Goal: Transaction & Acquisition: Purchase product/service

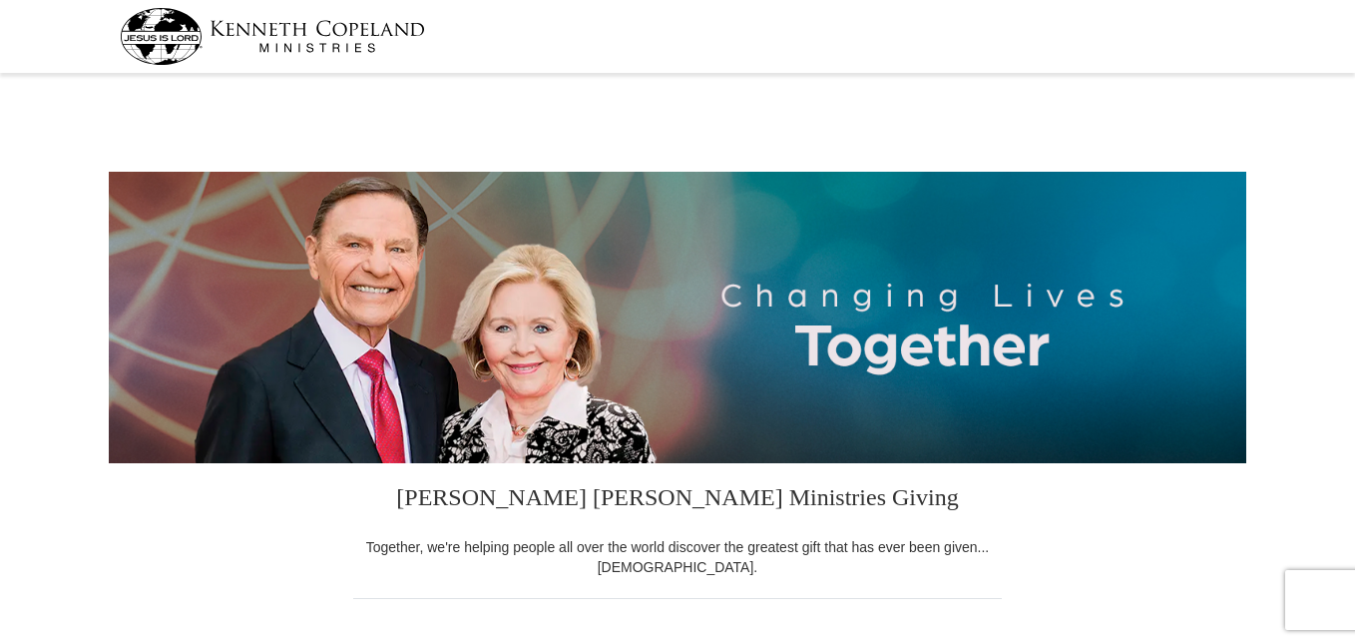
select select "AL"
click at [1181, 91] on div at bounding box center [678, 101] width 1138 height 42
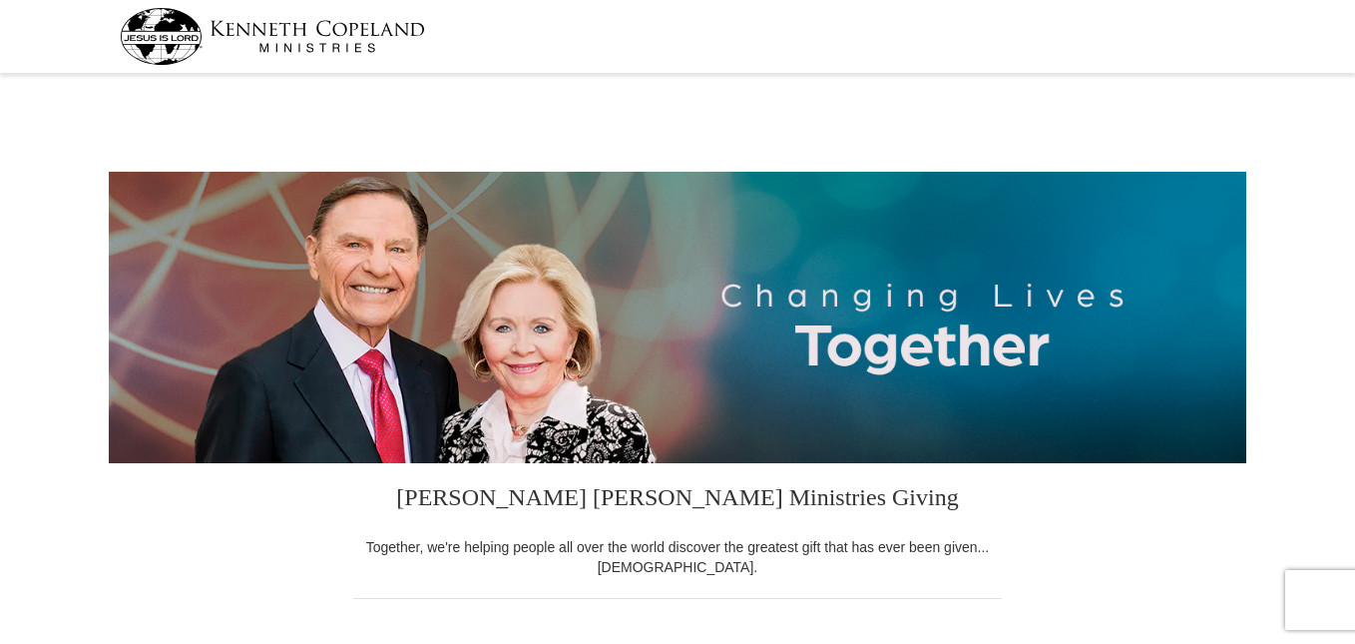
click at [1181, 91] on div at bounding box center [678, 101] width 1138 height 42
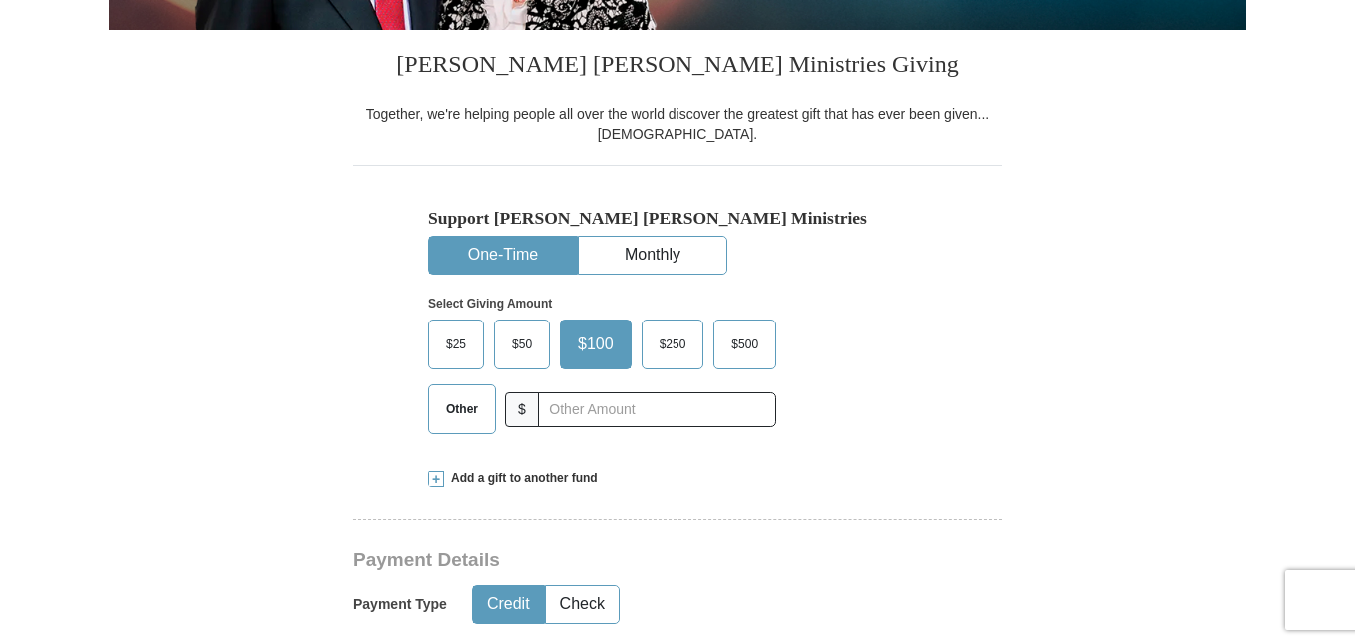
scroll to position [438, 0]
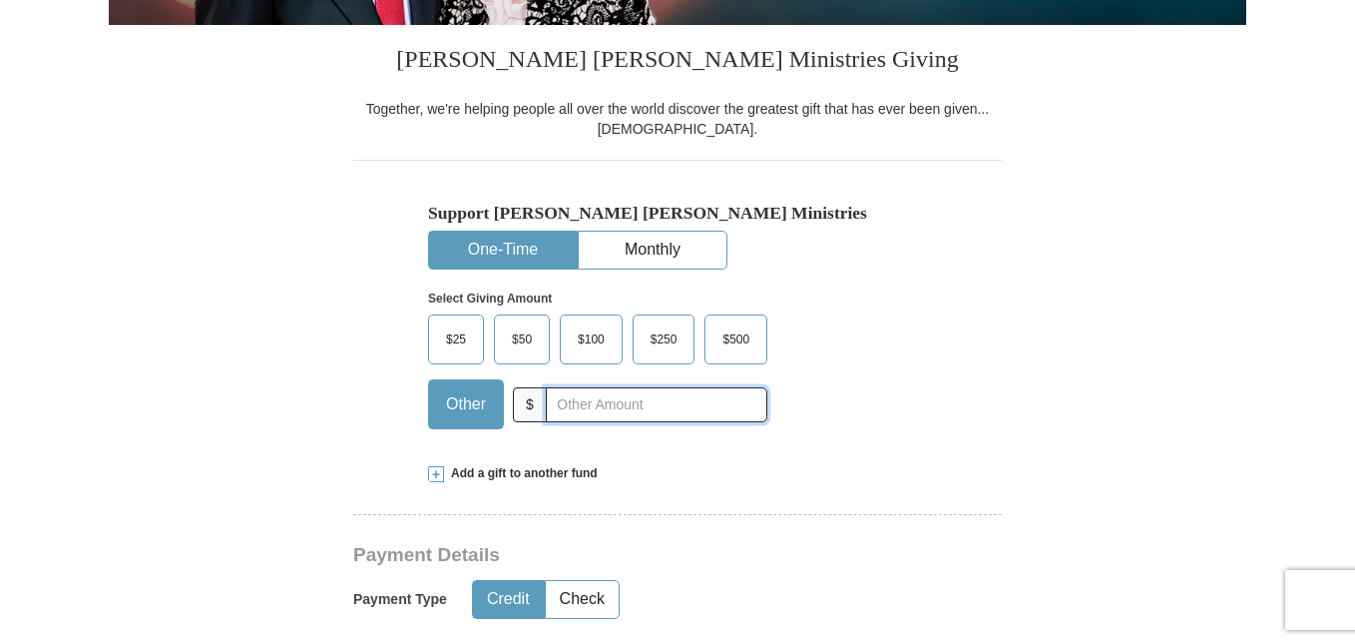
click at [628, 412] on input "text" at bounding box center [657, 404] width 222 height 35
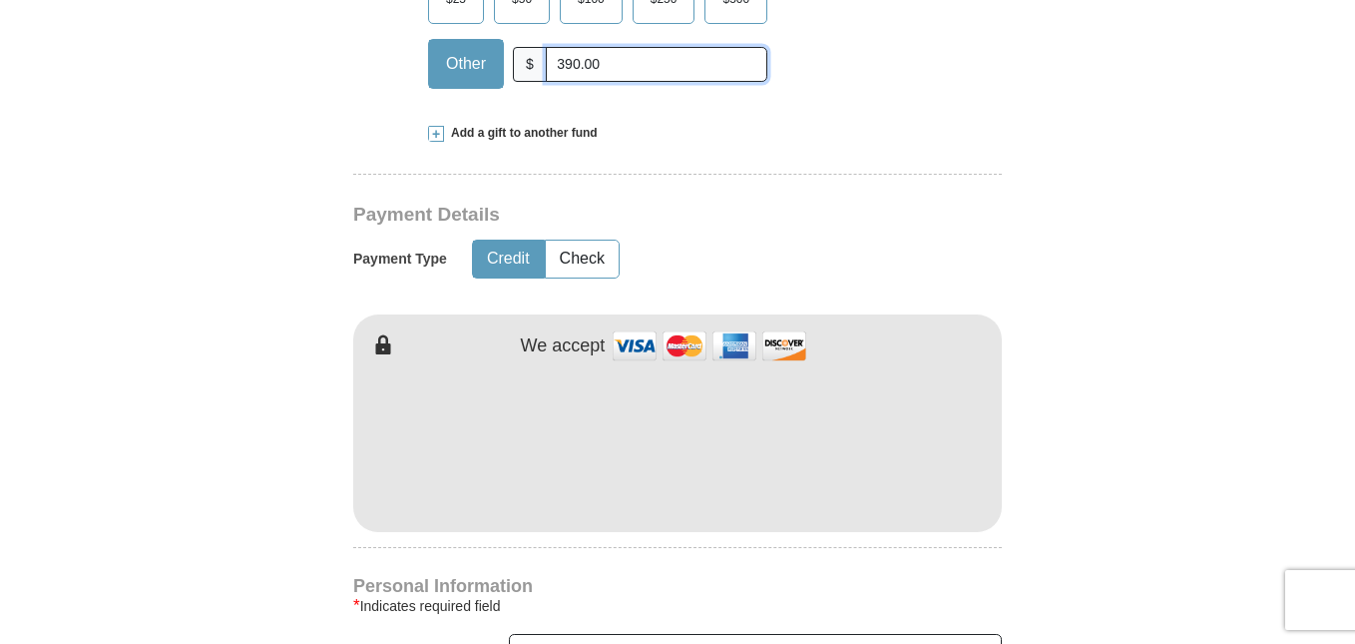
scroll to position [817, 0]
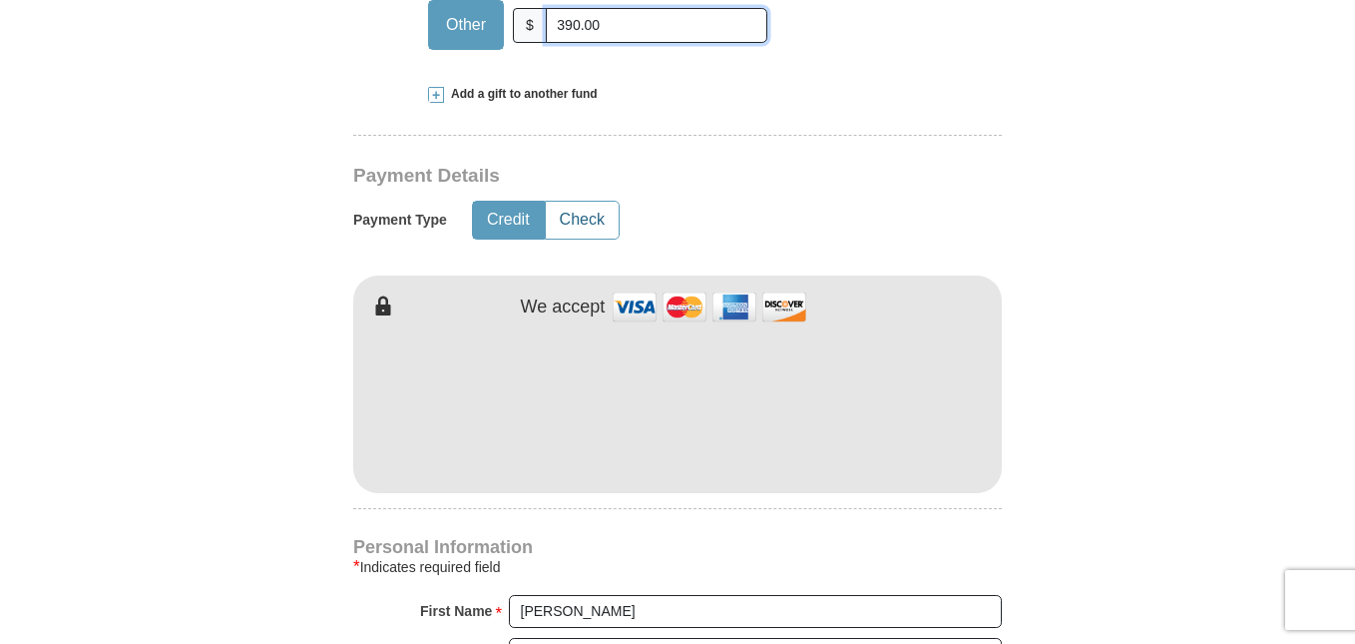
type input "390.00"
click at [599, 227] on button "Check" at bounding box center [582, 220] width 73 height 37
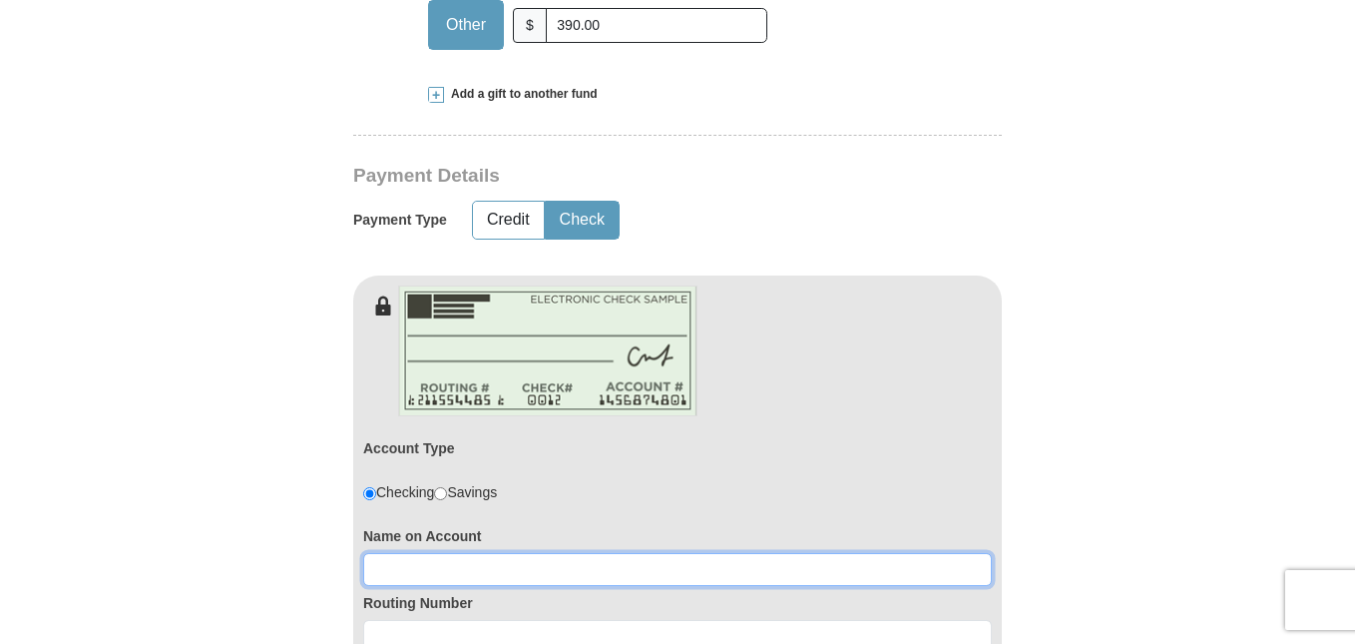
click at [546, 579] on input at bounding box center [677, 570] width 629 height 34
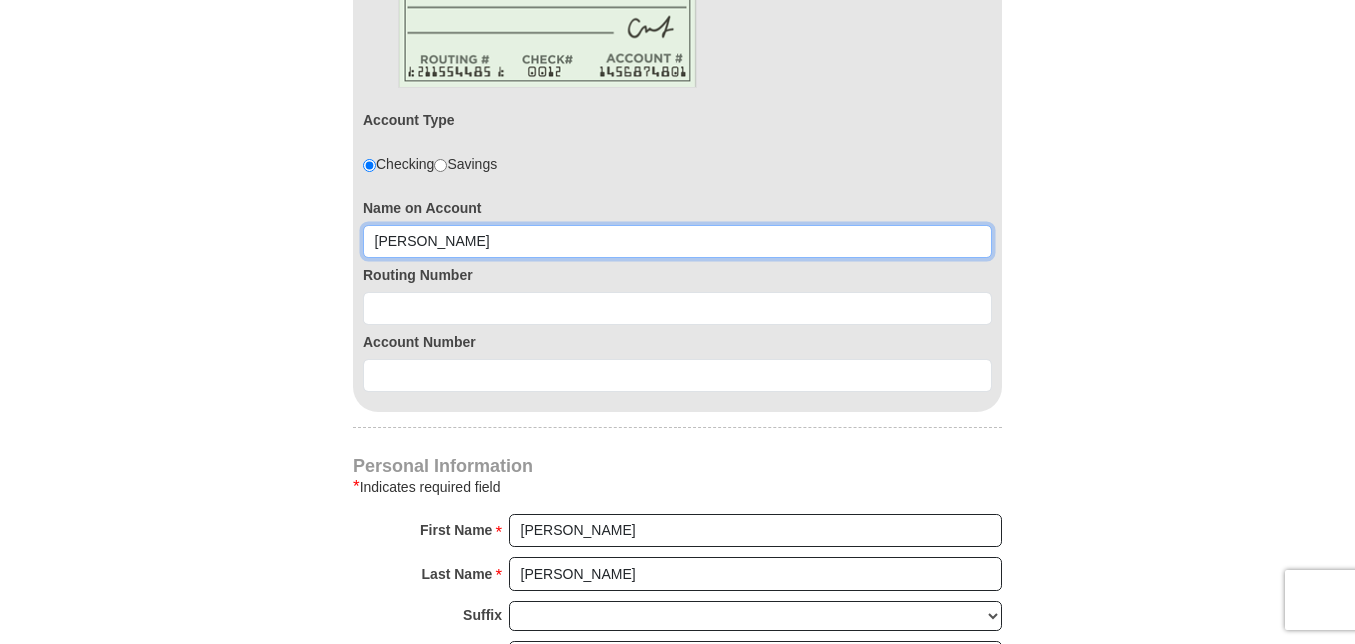
scroll to position [1158, 0]
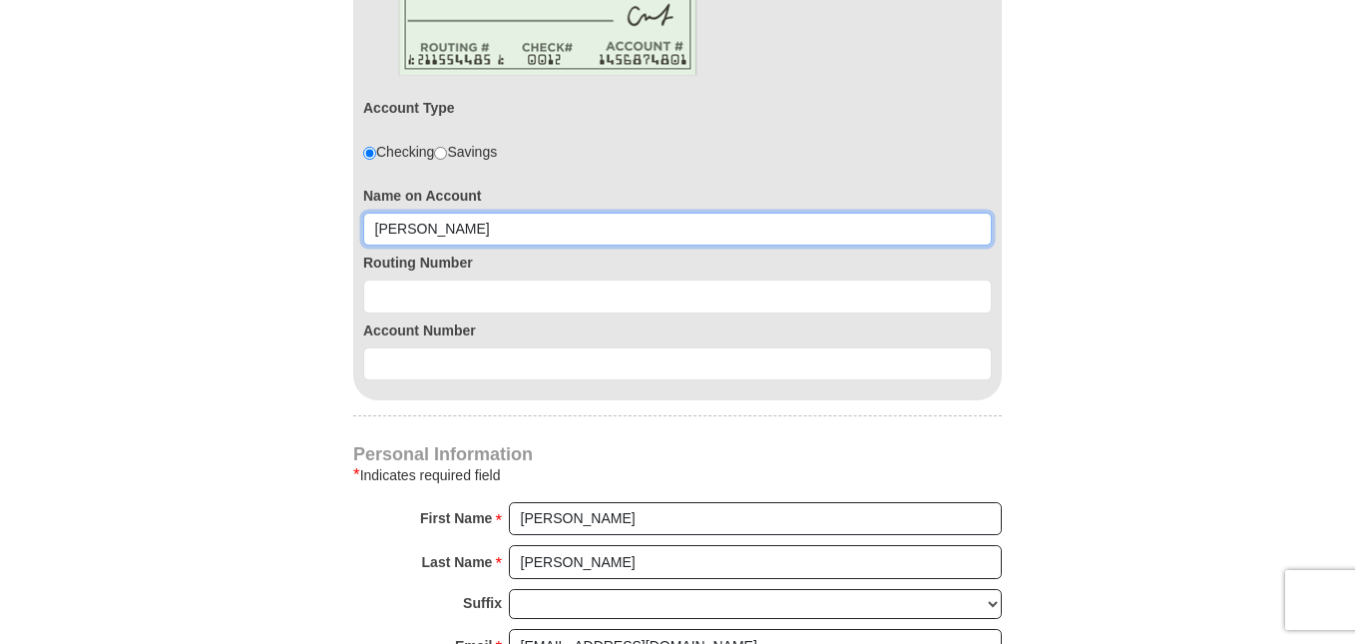
type input "[PERSON_NAME]"
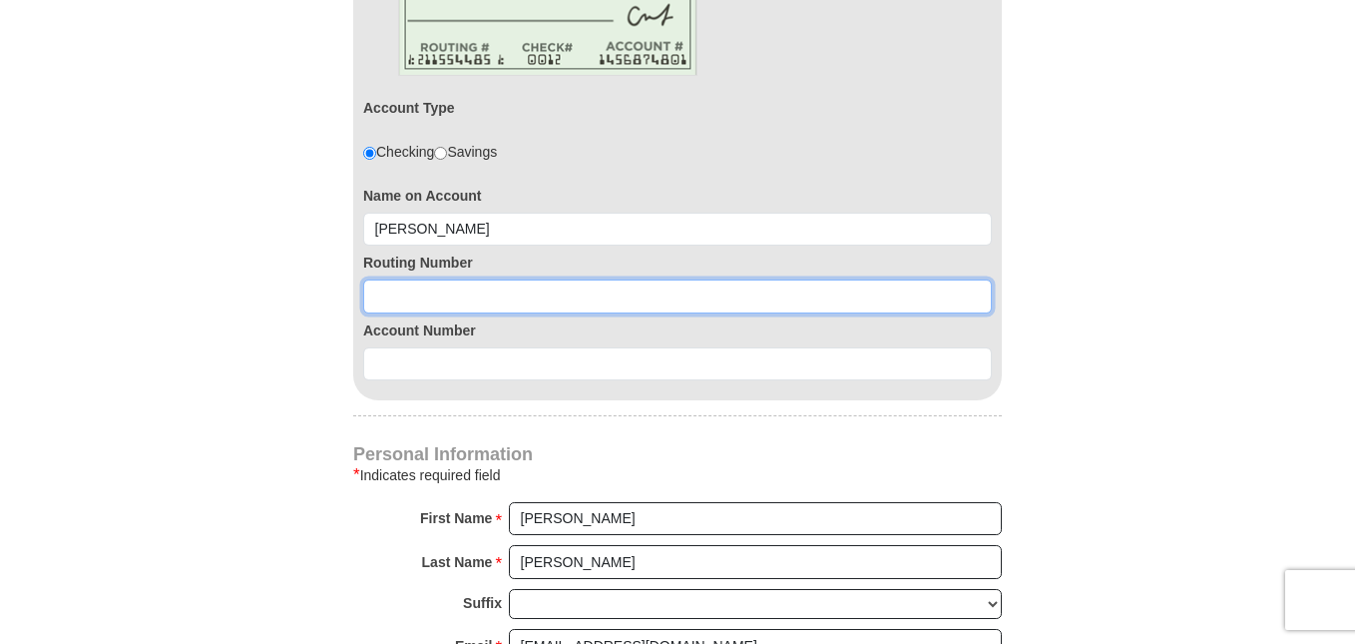
click at [682, 304] on input at bounding box center [677, 296] width 629 height 34
type input "062201892"
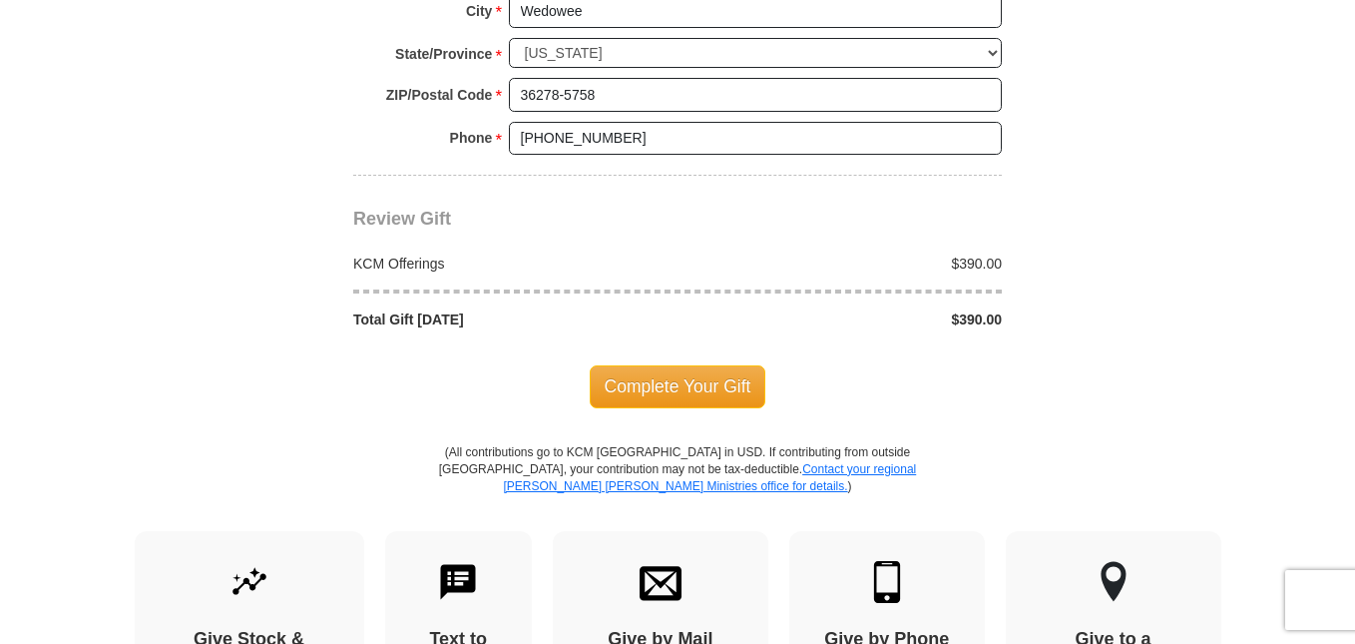
scroll to position [1975, 0]
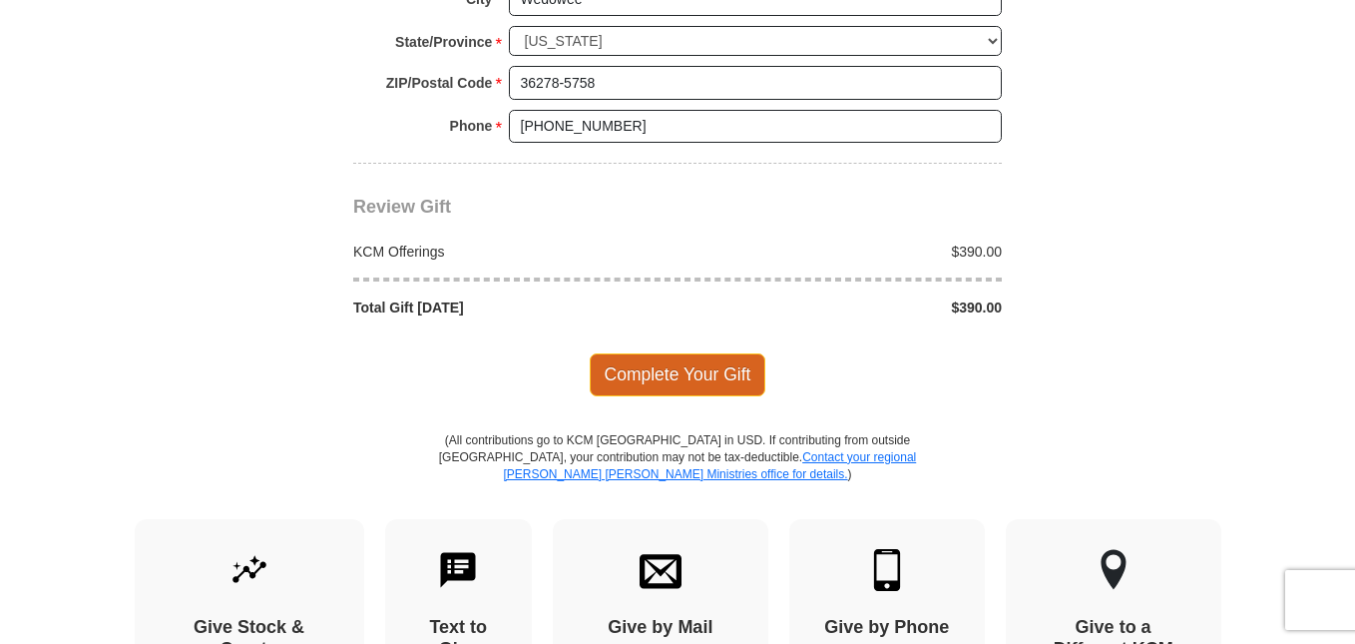
type input "43287794"
click at [675, 377] on span "Complete Your Gift" at bounding box center [678, 374] width 177 height 42
